Goal: Task Accomplishment & Management: Complete application form

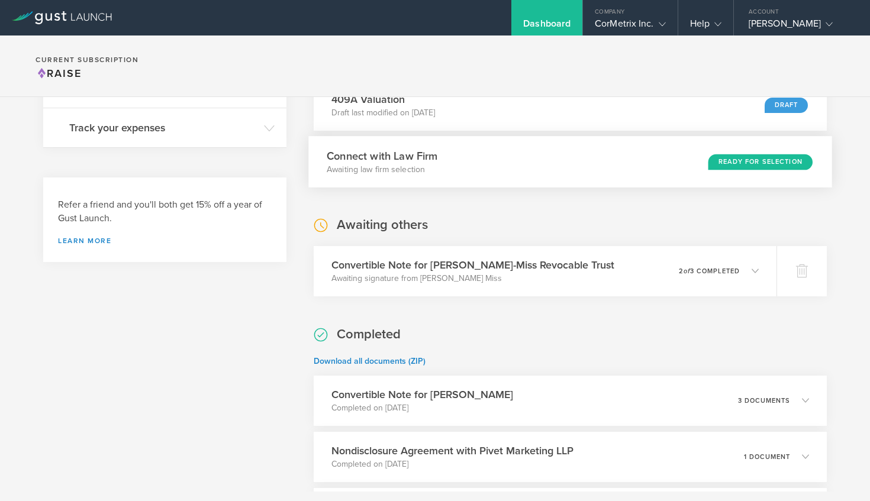
scroll to position [257, 0]
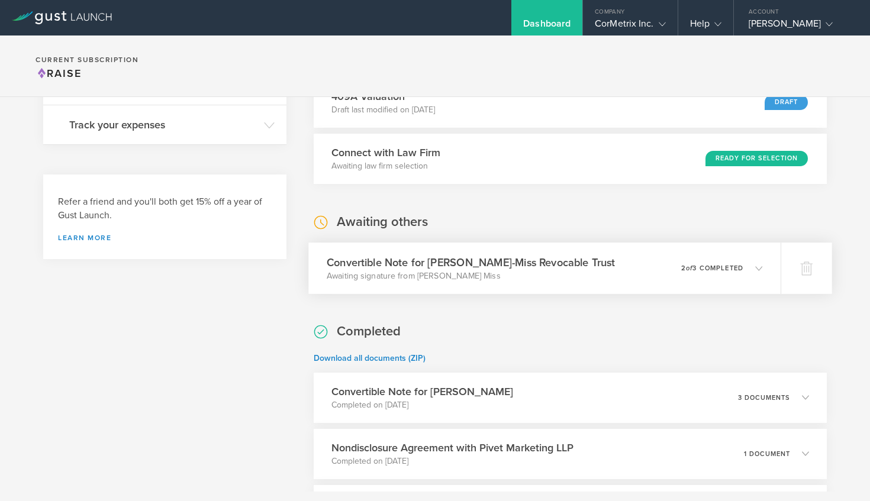
click at [766, 267] on div "Convertible Note for Tran-Miss Revocable Trust Awaiting signature from Jacob Ch…" at bounding box center [544, 268] width 472 height 51
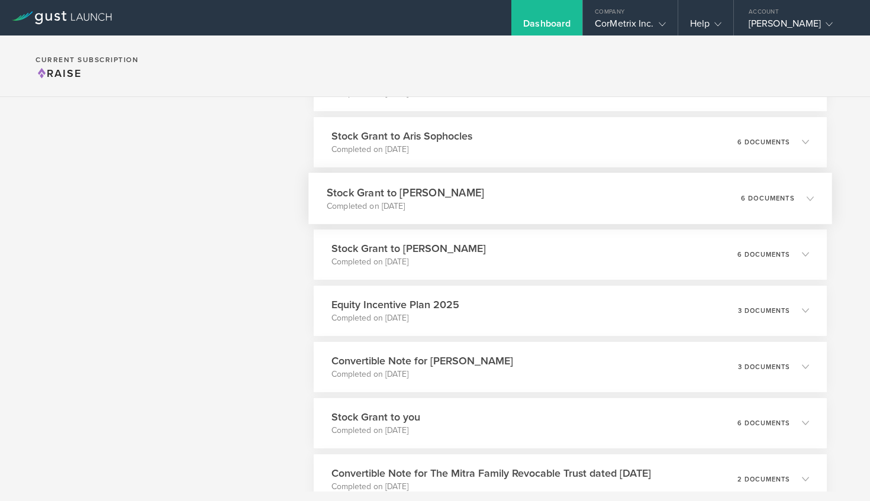
scroll to position [1052, 0]
click at [812, 311] on icon at bounding box center [809, 309] width 7 height 7
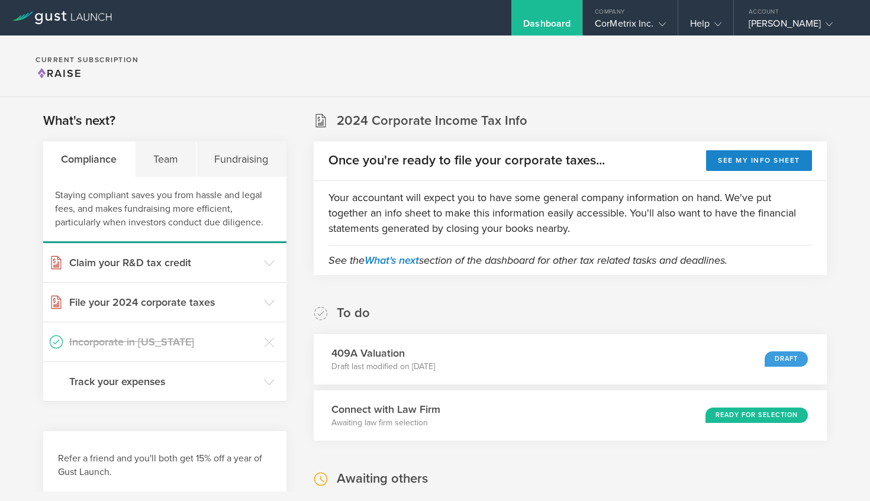
scroll to position [0, 0]
click at [776, 363] on div "Draft" at bounding box center [790, 359] width 44 height 16
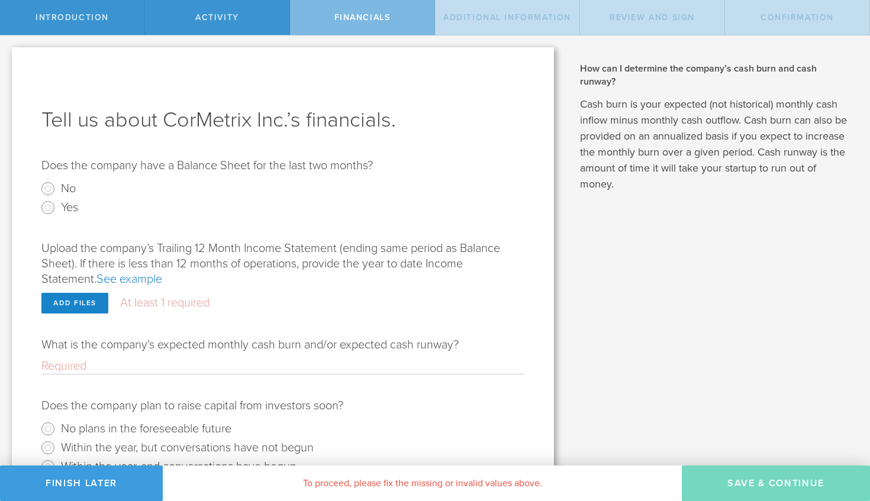
click at [320, 218] on form "Does the company have a Balance Sheet for the last two months? No Yes Upload th…" at bounding box center [282, 336] width 483 height 356
click at [53, 209] on input "Yes" at bounding box center [47, 207] width 19 height 19
radio input "true"
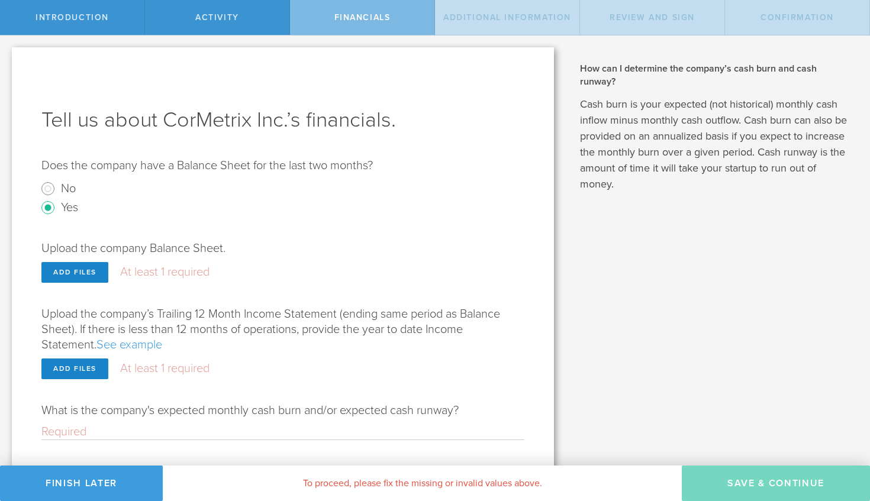
click at [146, 348] on link "See example" at bounding box center [129, 345] width 66 height 14
click at [404, 192] on radio "No" at bounding box center [282, 188] width 483 height 19
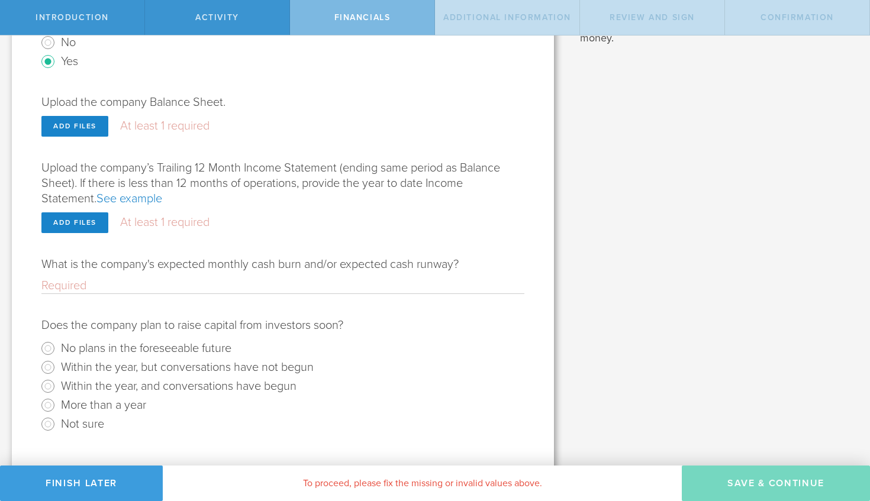
scroll to position [151, 0]
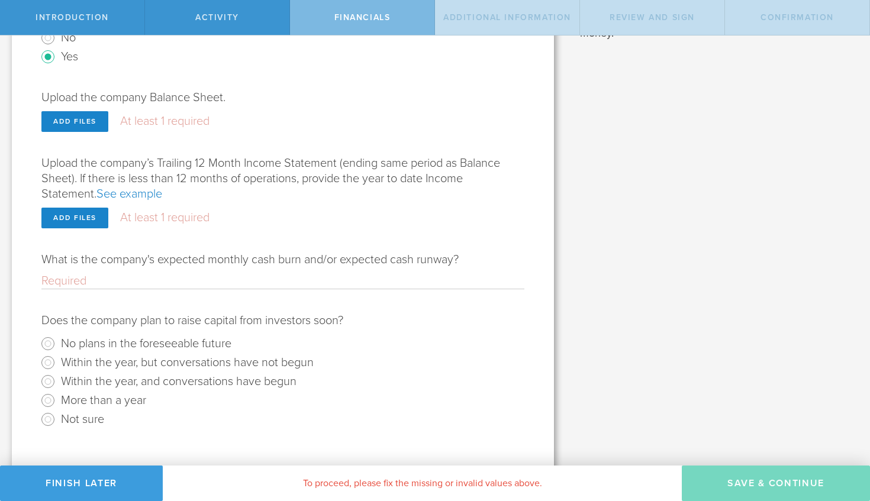
click at [300, 276] on input "What is the company's expected monthly cash burn and/or expected cash runway?" at bounding box center [282, 280] width 483 height 15
type input "536000"
click at [334, 338] on radio "No plans in the foreseeable future" at bounding box center [282, 343] width 483 height 19
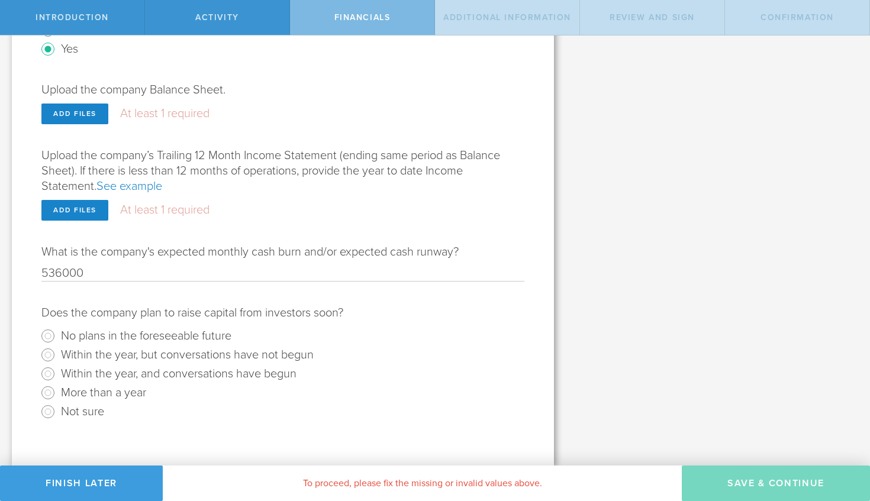
scroll to position [159, 0]
click at [50, 412] on input "Not sure" at bounding box center [47, 411] width 19 height 19
radio input "true"
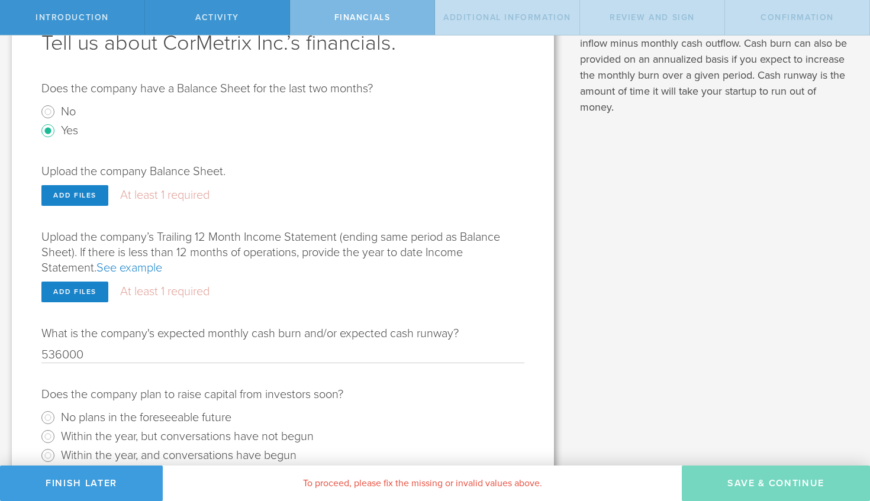
scroll to position [32, 0]
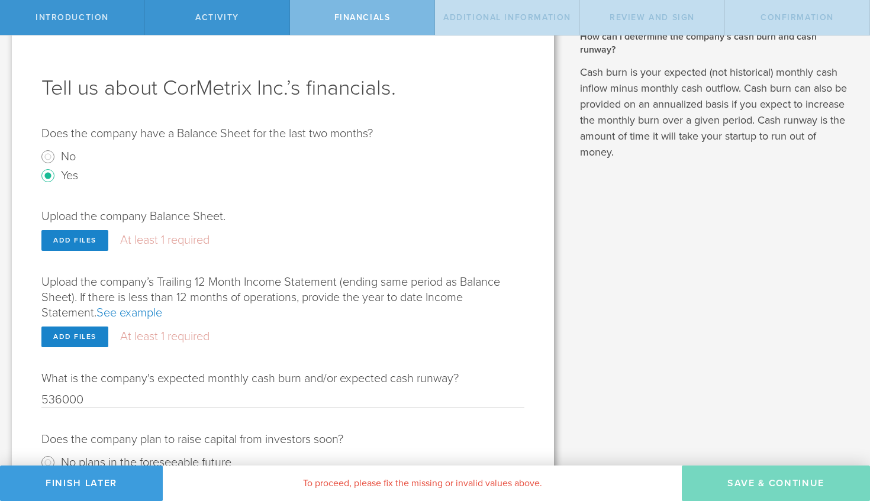
click at [86, 9] on div "Introduction" at bounding box center [72, 17] width 145 height 35
click at [85, 16] on span "Introduction" at bounding box center [71, 17] width 73 height 10
